Goal: Information Seeking & Learning: Learn about a topic

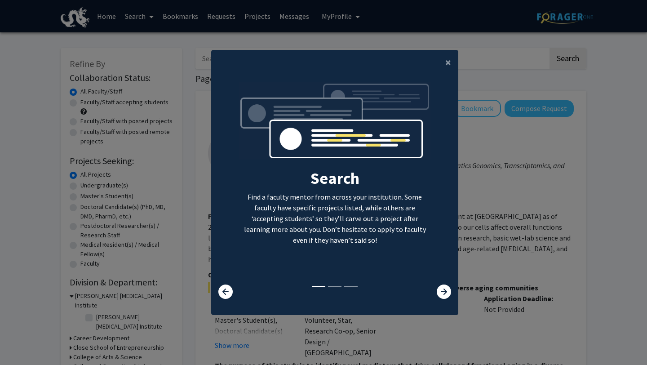
click at [441, 279] on div "Search Find a faculty mentor from across your institution. Some faculty have sp…" at bounding box center [335, 183] width 246 height 202
click at [437, 286] on icon at bounding box center [444, 291] width 14 height 14
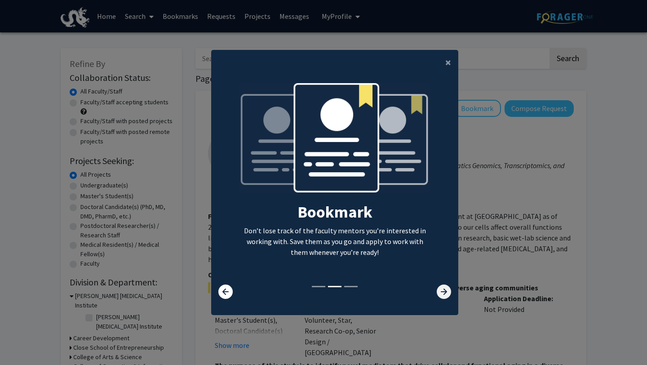
click at [437, 291] on icon at bounding box center [444, 291] width 14 height 14
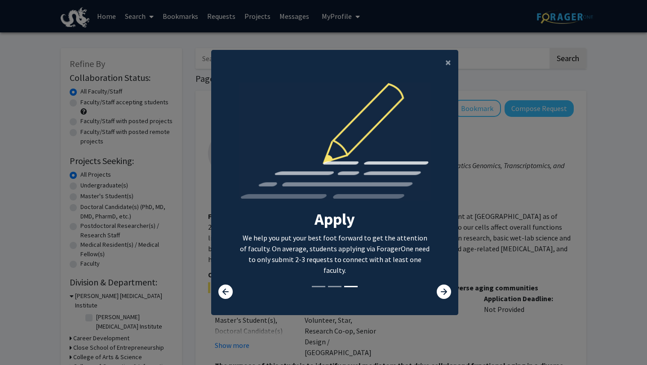
click at [436, 290] on div at bounding box center [437, 291] width 41 height 14
click at [440, 291] on icon at bounding box center [444, 291] width 14 height 14
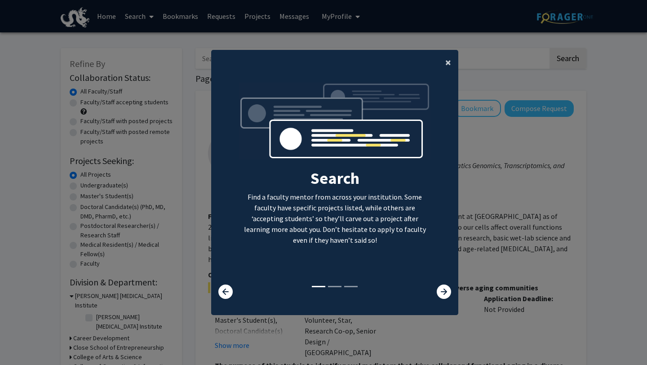
click at [445, 69] on button "×" at bounding box center [448, 62] width 20 height 25
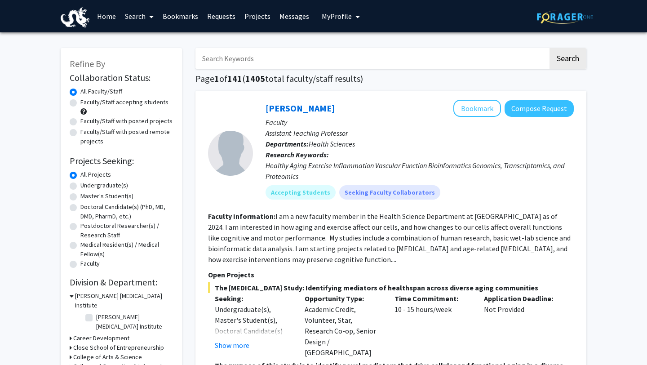
click at [139, 102] on label "Faculty/Staff accepting students" at bounding box center [124, 101] width 88 height 9
click at [86, 102] on input "Faculty/Staff accepting students" at bounding box center [83, 100] width 6 height 6
radio input "true"
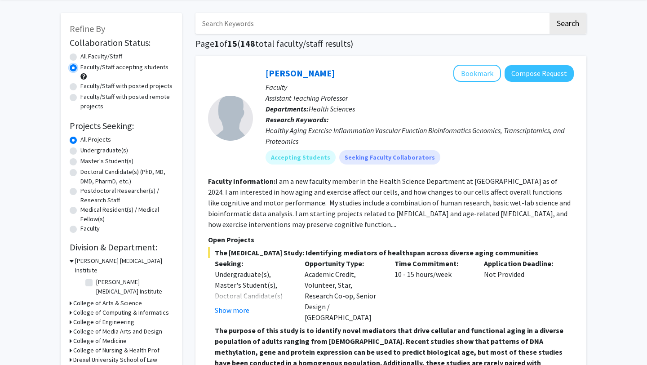
scroll to position [37, 0]
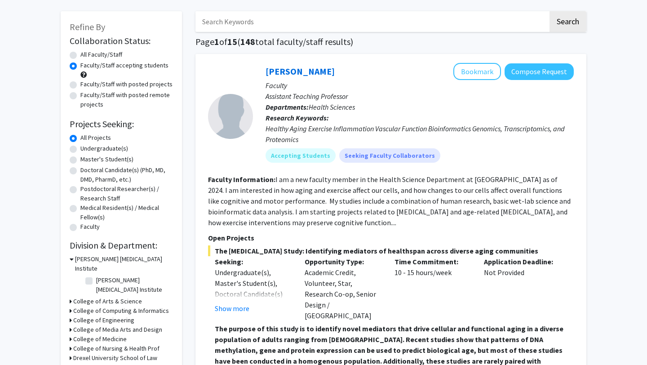
click at [98, 147] on label "Undergraduate(s)" at bounding box center [104, 148] width 48 height 9
click at [86, 147] on input "Undergraduate(s)" at bounding box center [83, 147] width 6 height 6
radio input "true"
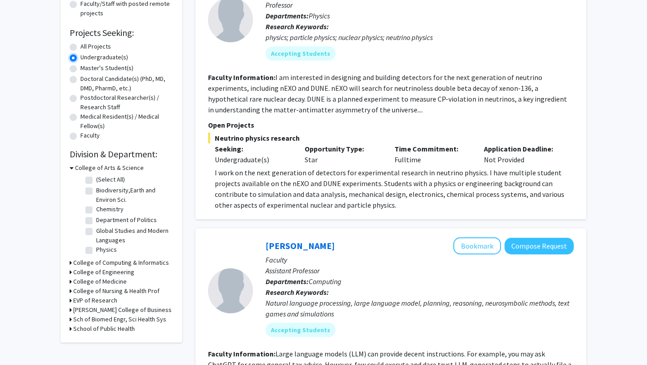
scroll to position [128, 0]
click at [142, 309] on div "[PERSON_NAME] College of Business" at bounding box center [121, 309] width 103 height 9
click at [139, 309] on h3 "[PERSON_NAME] College of Business" at bounding box center [122, 309] width 98 height 9
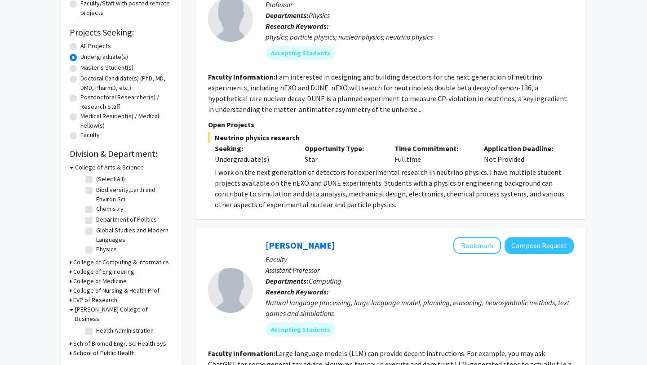
click at [143, 262] on h3 "College of Computing & Informatics" at bounding box center [121, 261] width 96 height 9
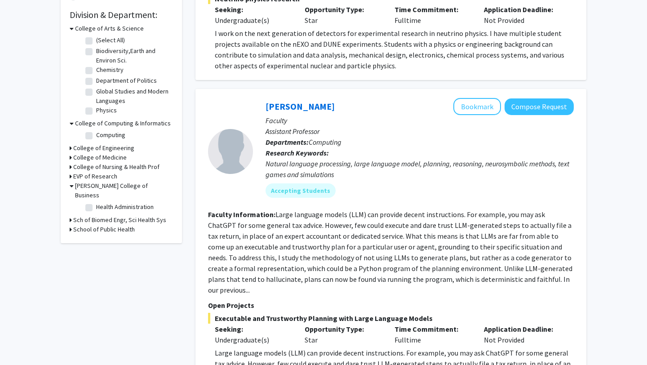
scroll to position [270, 0]
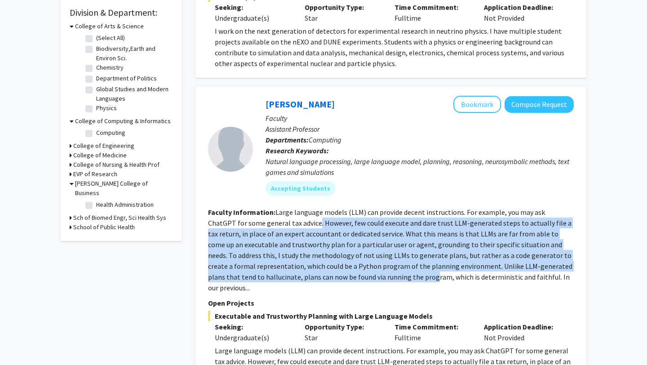
drag, startPoint x: 290, startPoint y: 224, endPoint x: 377, endPoint y: 278, distance: 102.8
click at [378, 278] on fg-read-more "Large language models (LLM) can provide decent instructions. For example, you m…" at bounding box center [390, 250] width 364 height 84
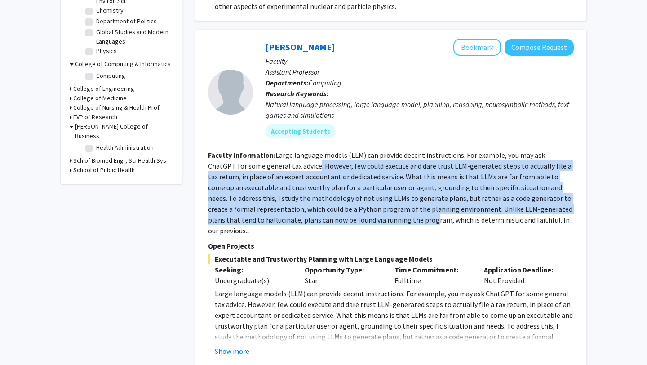
scroll to position [328, 0]
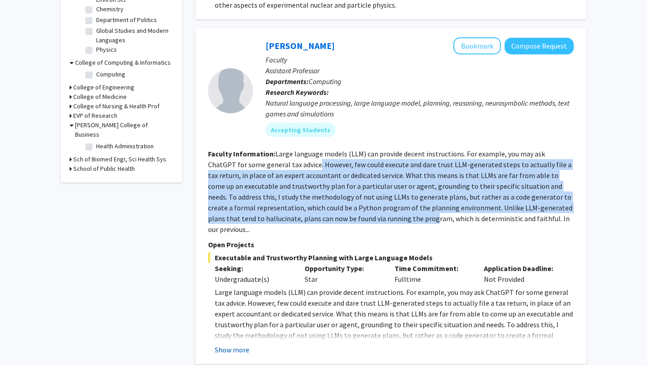
click at [223, 344] on button "Show more" at bounding box center [232, 349] width 35 height 11
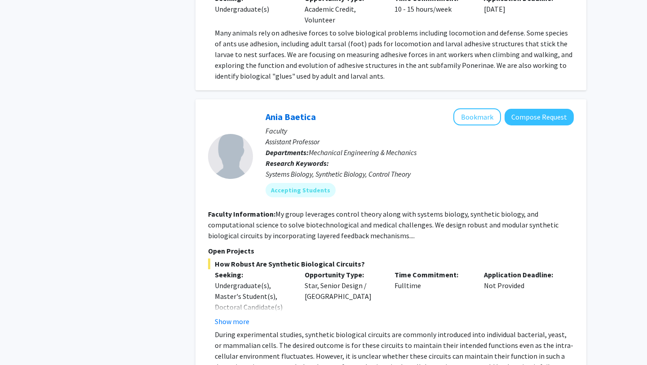
scroll to position [4235, 0]
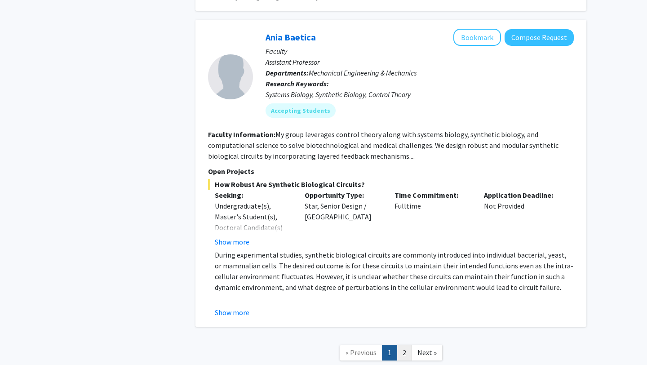
click at [404, 345] on link "2" at bounding box center [404, 353] width 15 height 16
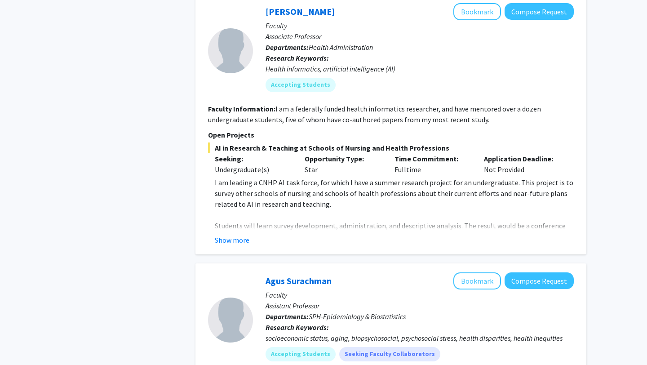
scroll to position [1303, 0]
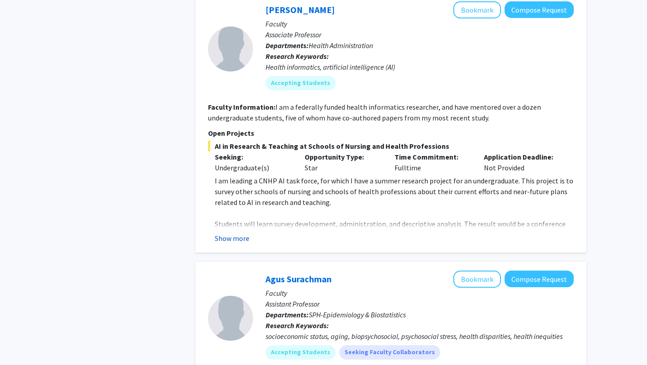
click at [238, 233] on button "Show more" at bounding box center [232, 238] width 35 height 11
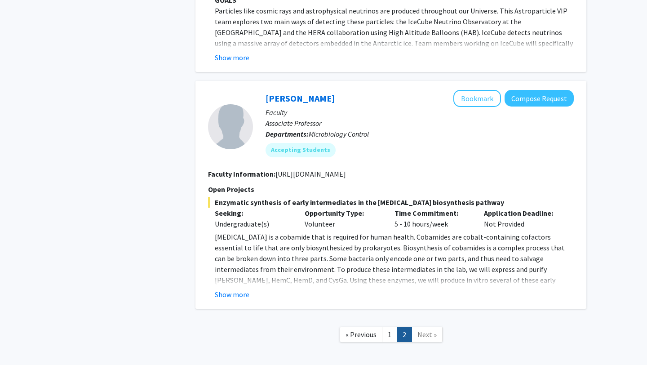
scroll to position [2187, 0]
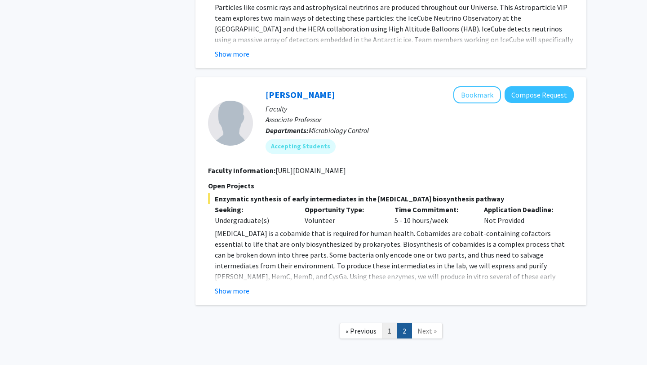
click at [385, 323] on link "1" at bounding box center [389, 331] width 15 height 16
